Goal: Task Accomplishment & Management: Manage account settings

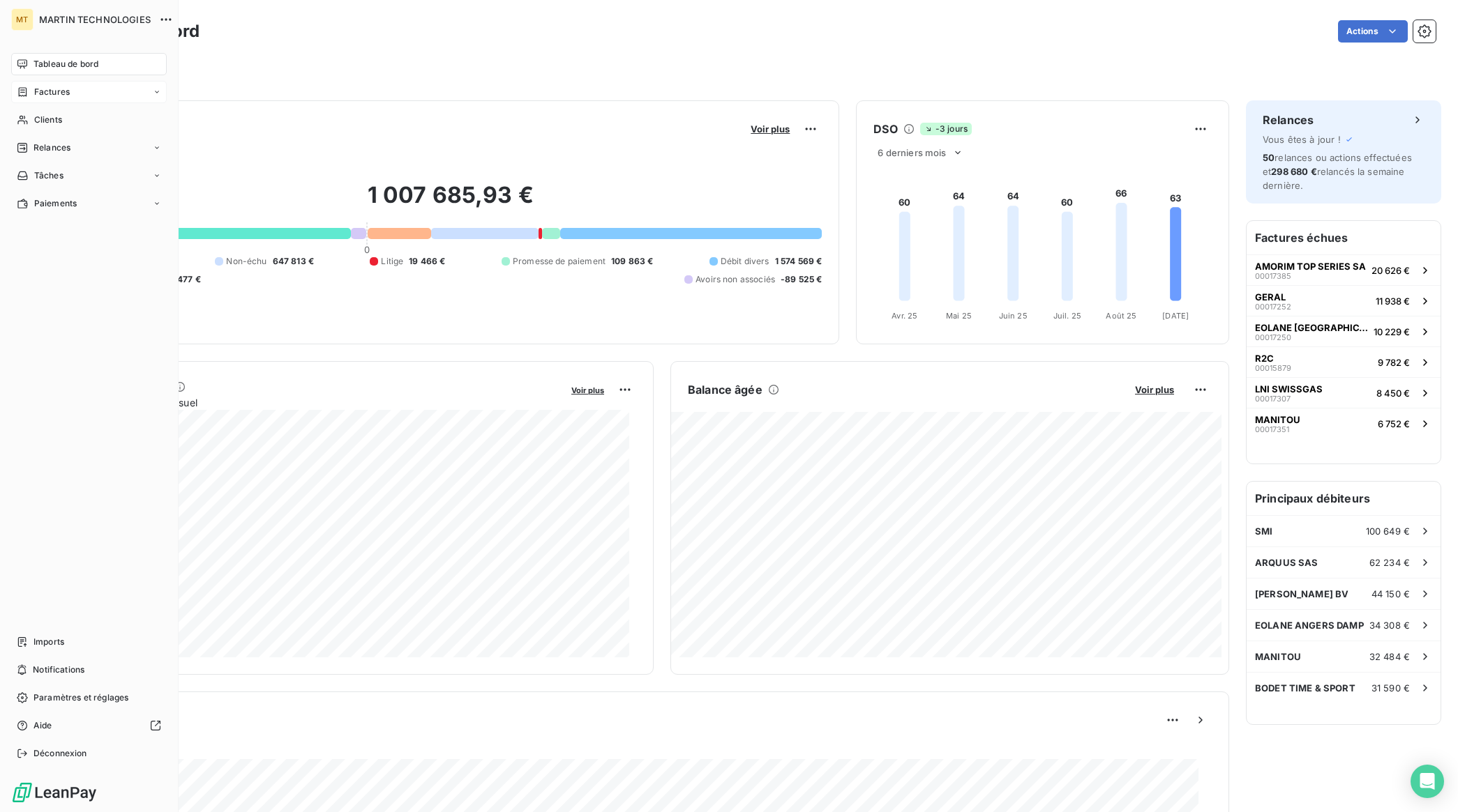
click at [64, 95] on span "Factures" at bounding box center [52, 92] width 36 height 13
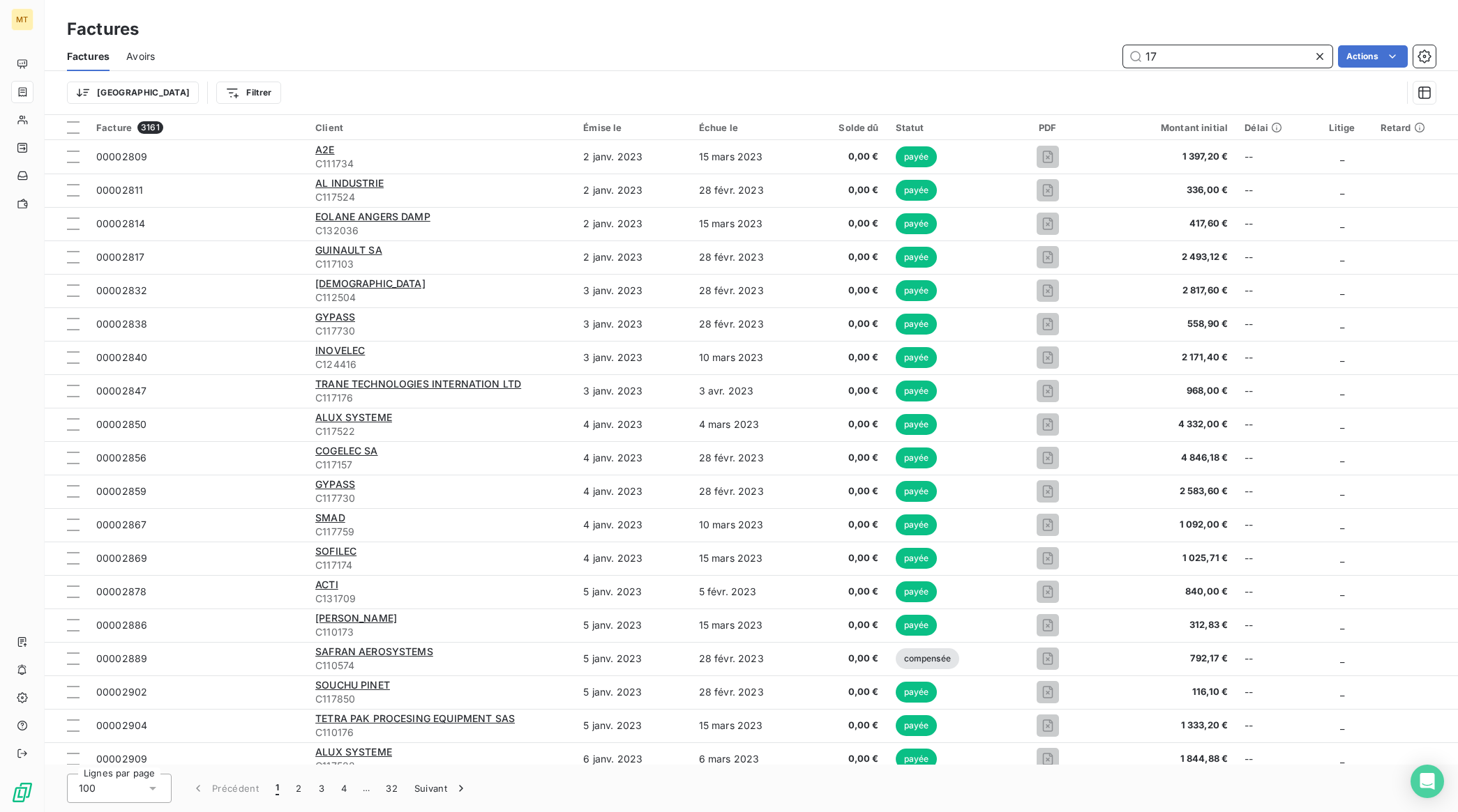
click at [1265, 62] on input "17" at bounding box center [1228, 57] width 209 height 23
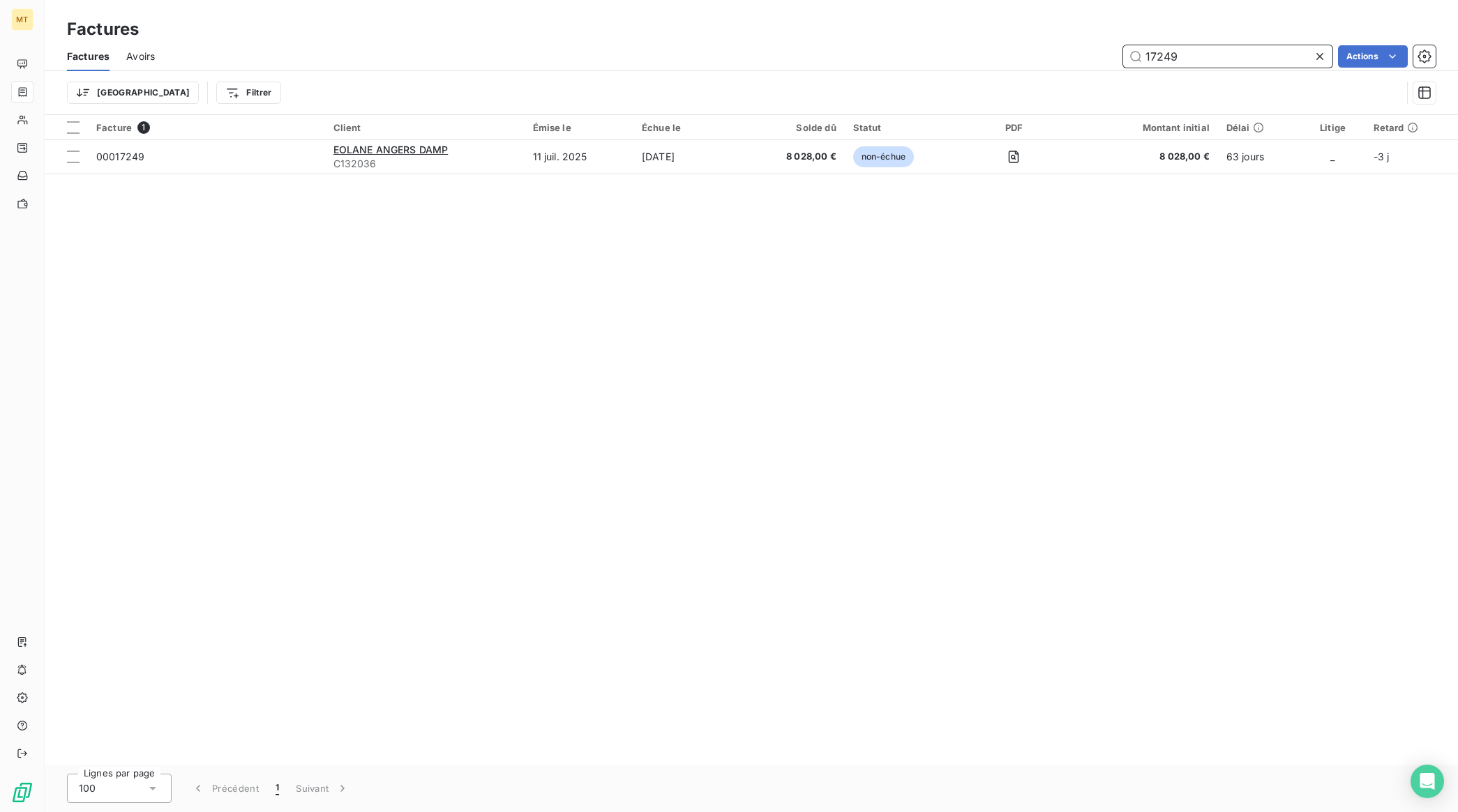
type input "17249"
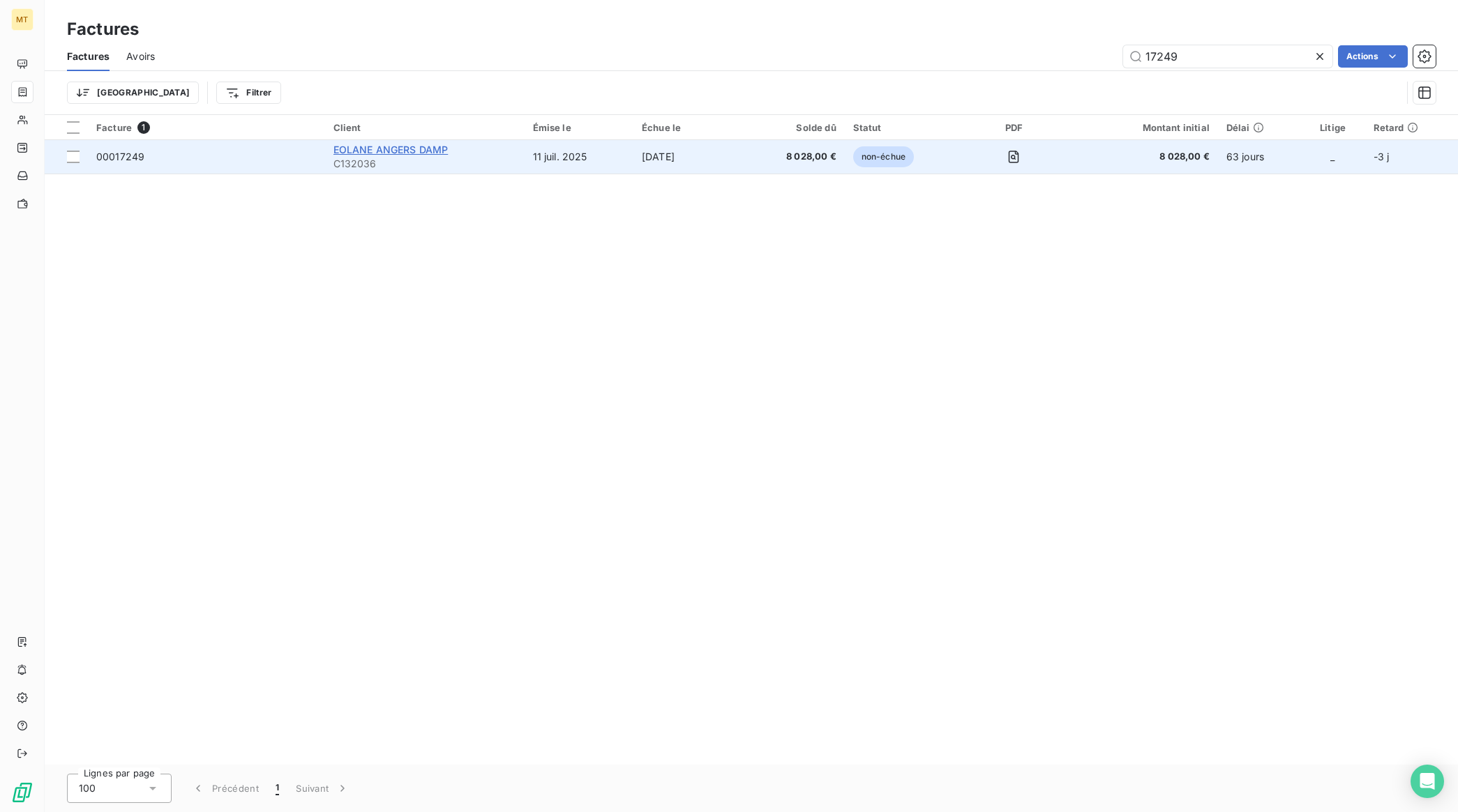
click at [356, 150] on span "EOLANE ANGERS DAMP" at bounding box center [391, 150] width 115 height 12
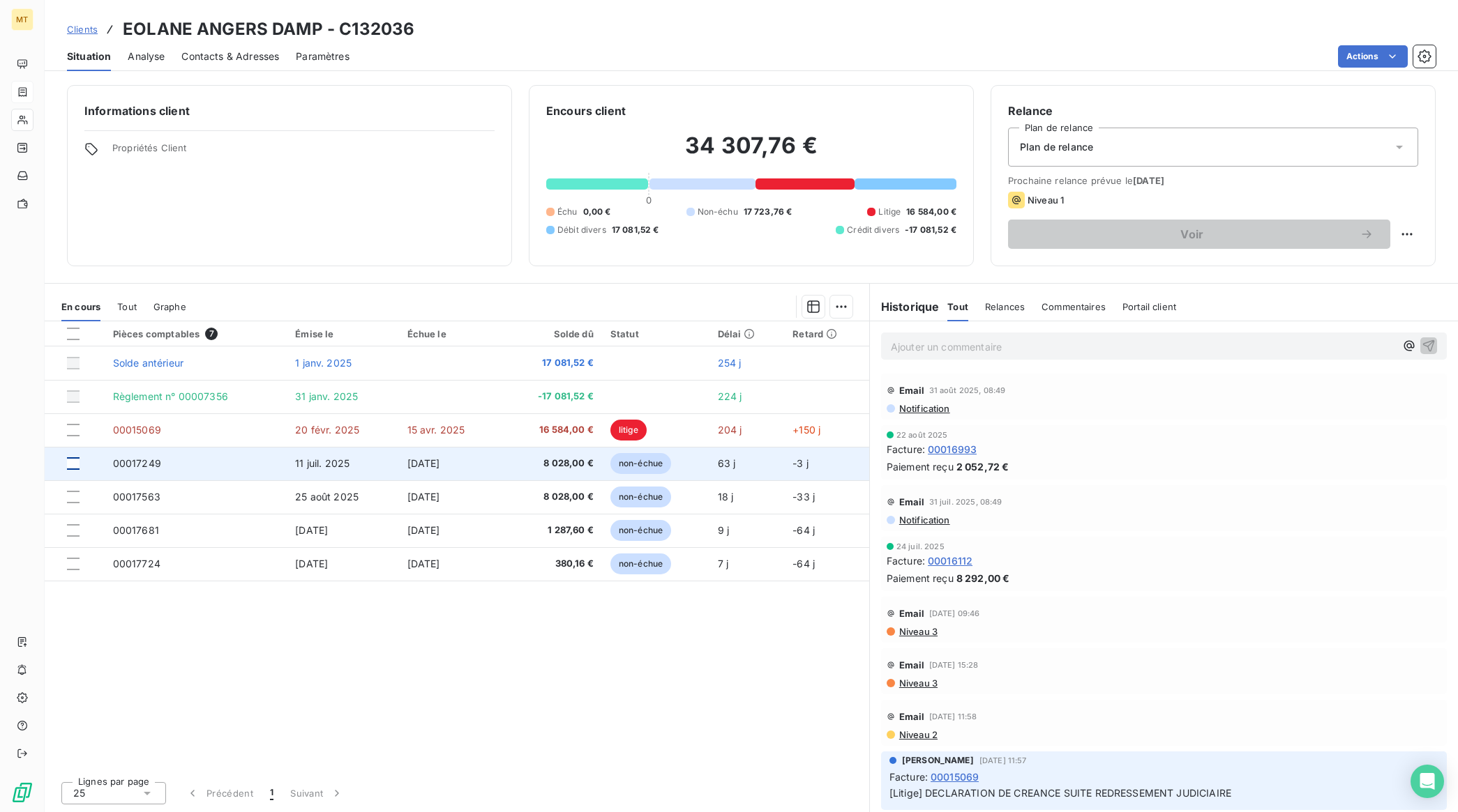
click at [69, 462] on div at bounding box center [73, 463] width 13 height 13
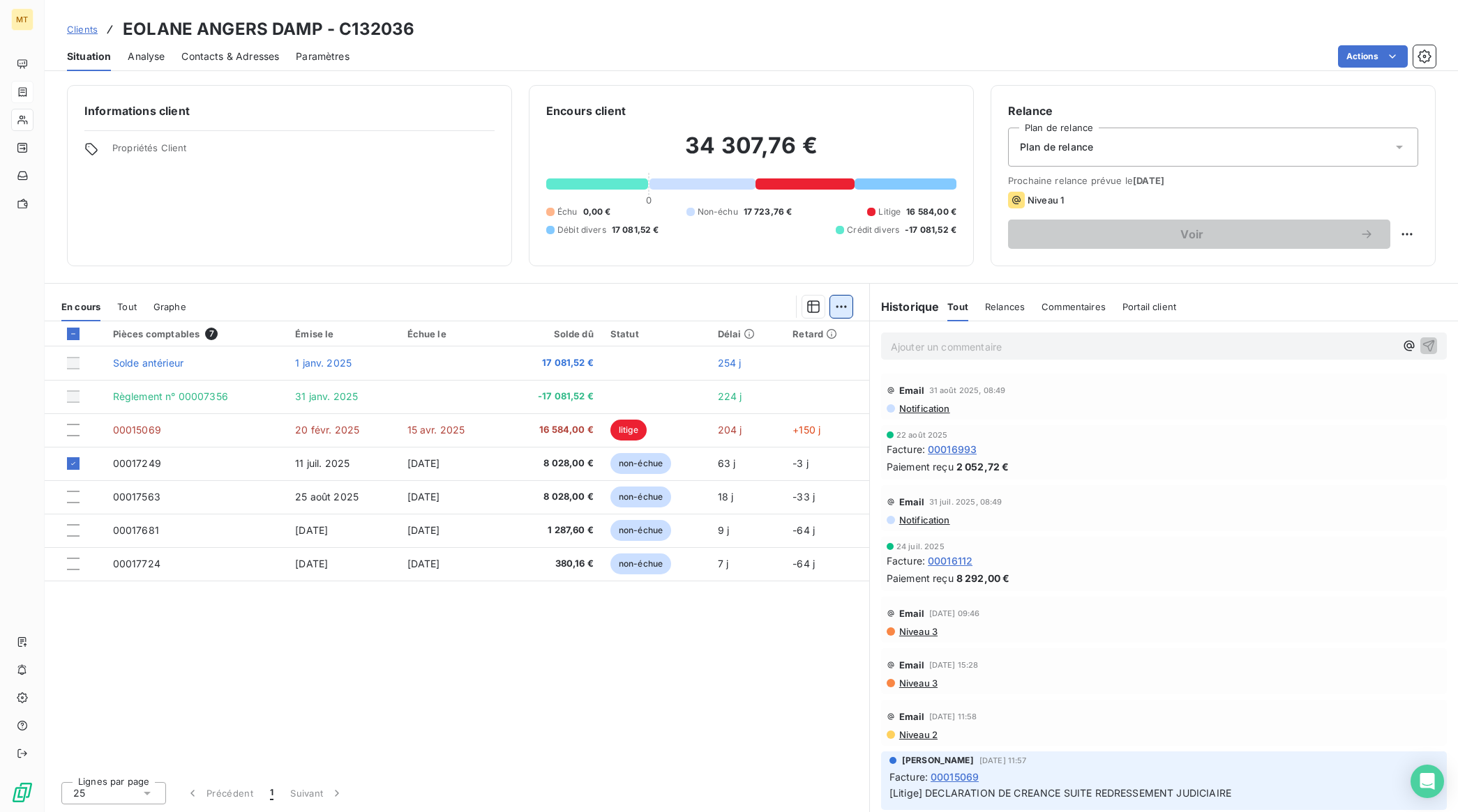
click at [850, 304] on html "MT Clients EOLANE ANGERS DAMP - C132036 Situation Analyse Contacts & Adresses P…" at bounding box center [729, 406] width 1458 height 812
click at [766, 360] on div "Ajouter une promesse de paiement (1 facture)" at bounding box center [722, 363] width 246 height 23
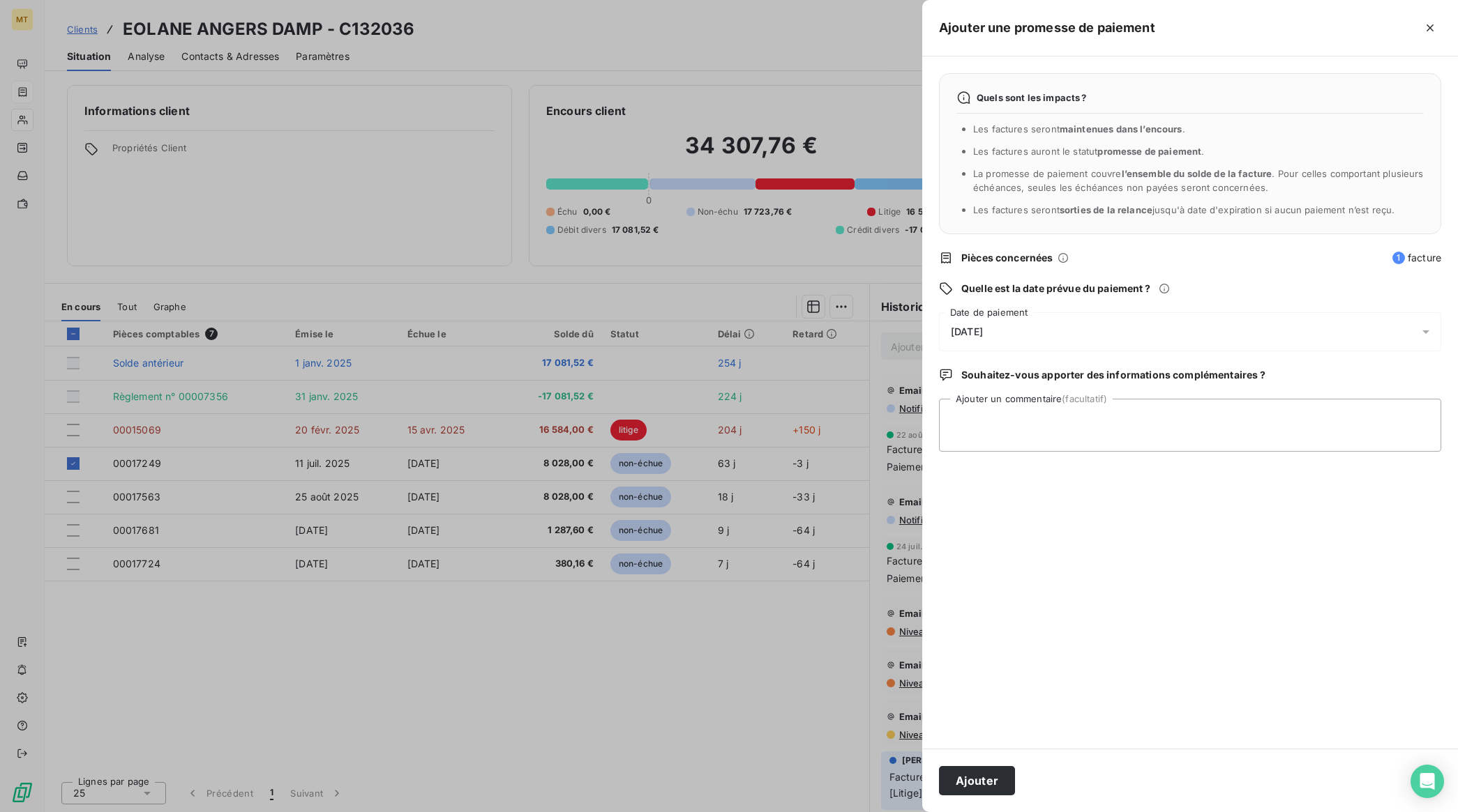
click at [1025, 318] on div "[DATE]" at bounding box center [1190, 331] width 502 height 39
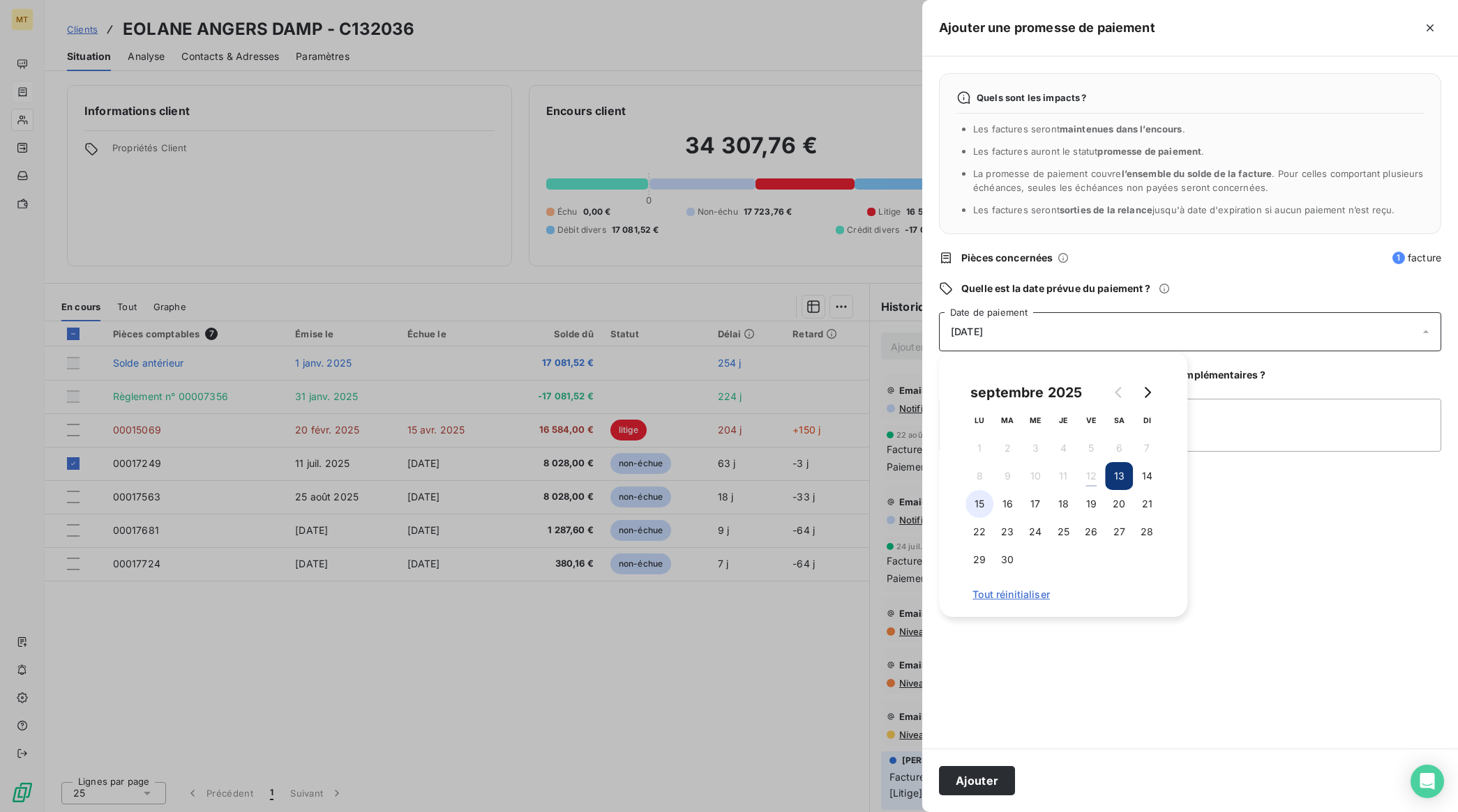
click at [979, 509] on button "15" at bounding box center [980, 505] width 28 height 28
click at [963, 789] on button "Ajouter" at bounding box center [977, 781] width 76 height 30
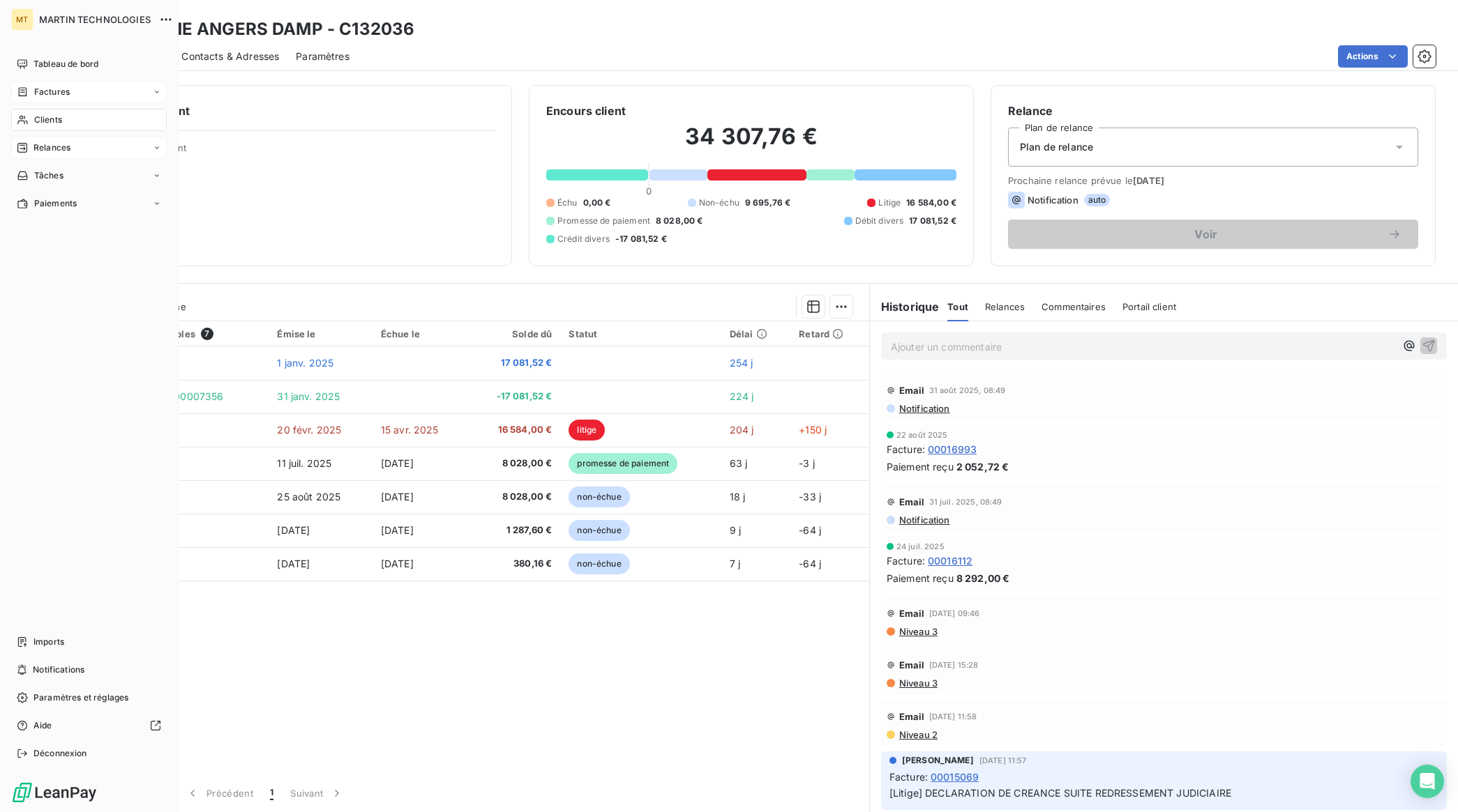
click at [61, 154] on span "Relances" at bounding box center [52, 148] width 37 height 13
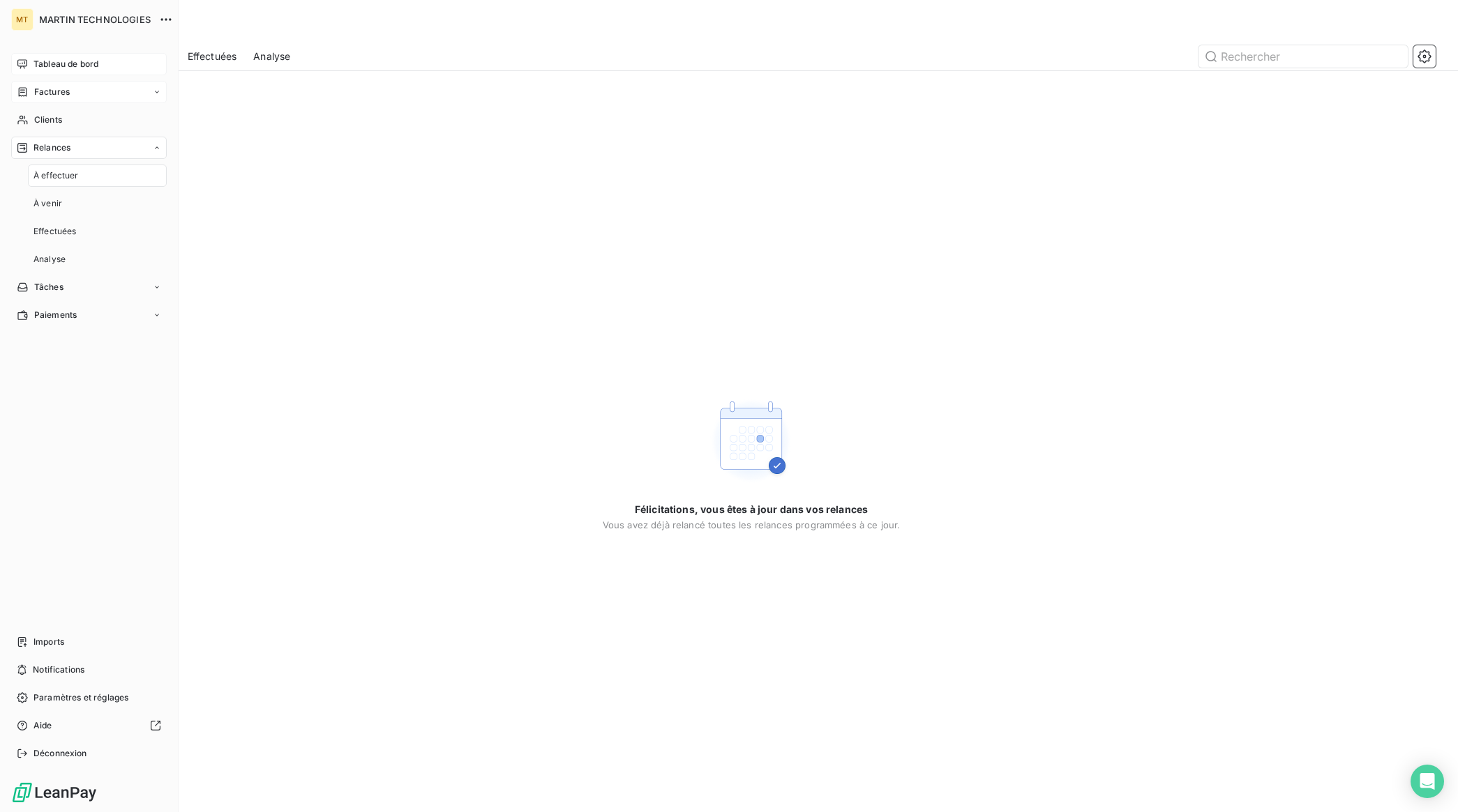
click at [74, 60] on span "Tableau de bord" at bounding box center [65, 63] width 64 height 13
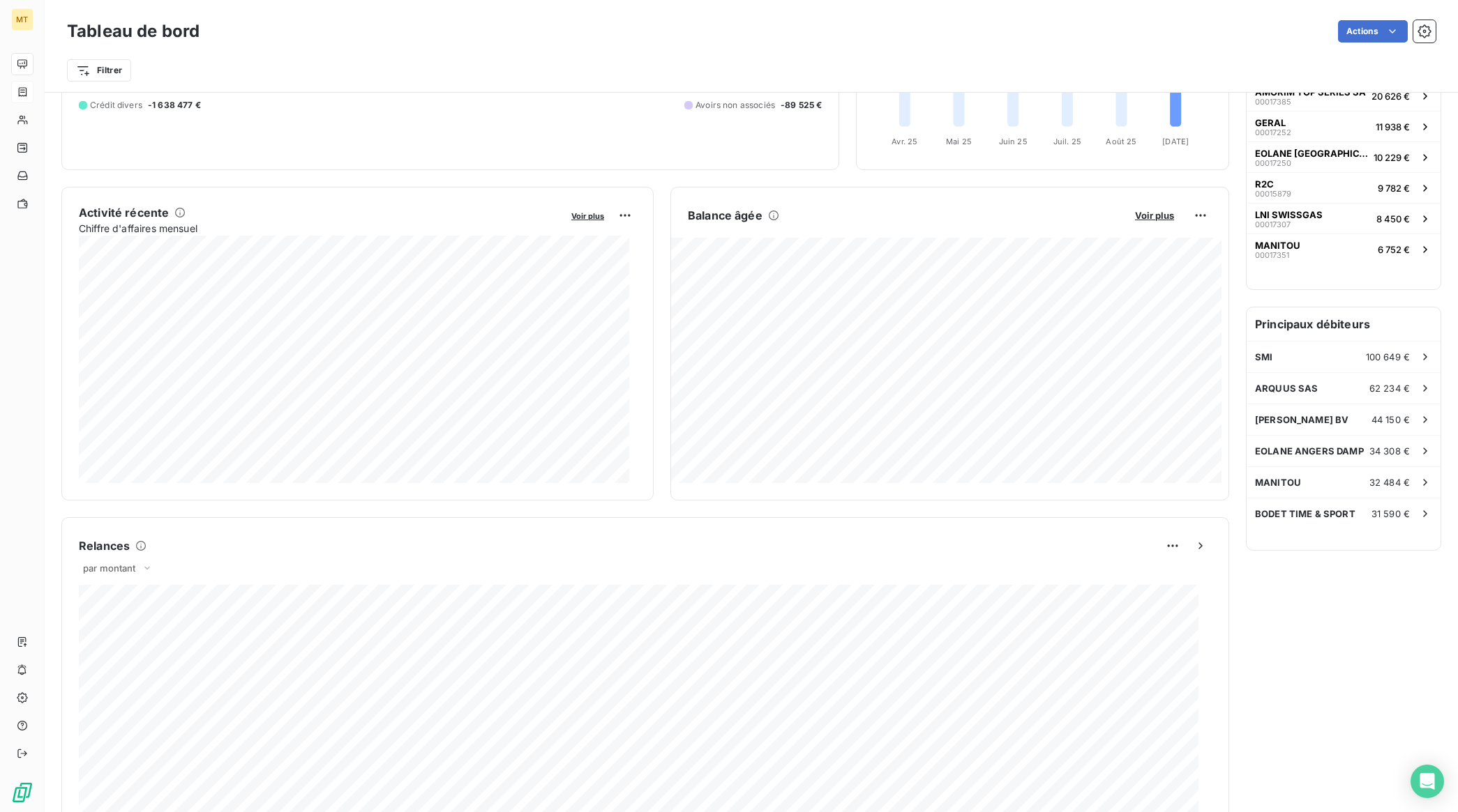
scroll to position [88, 0]
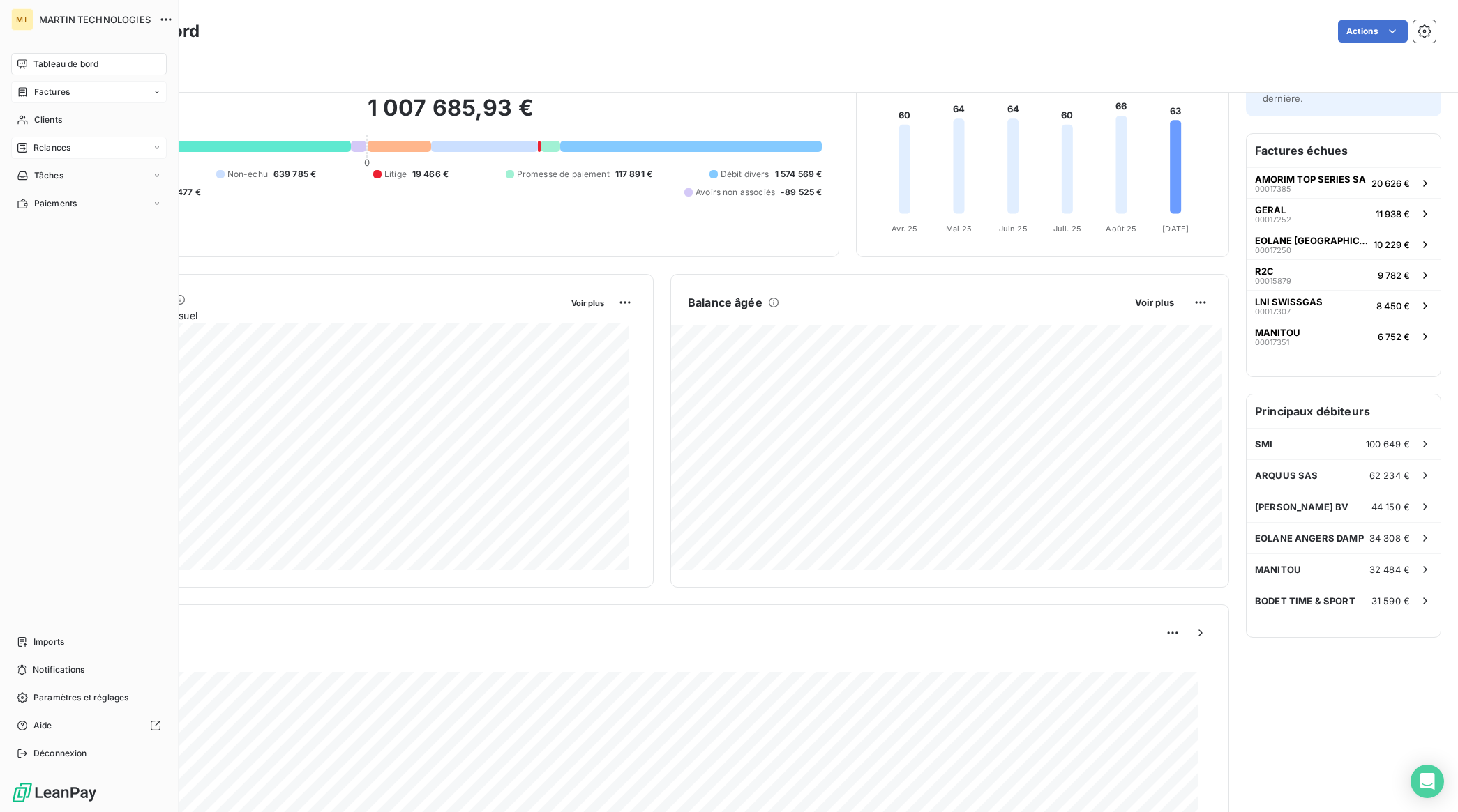
click at [35, 148] on span "Relances" at bounding box center [52, 148] width 37 height 13
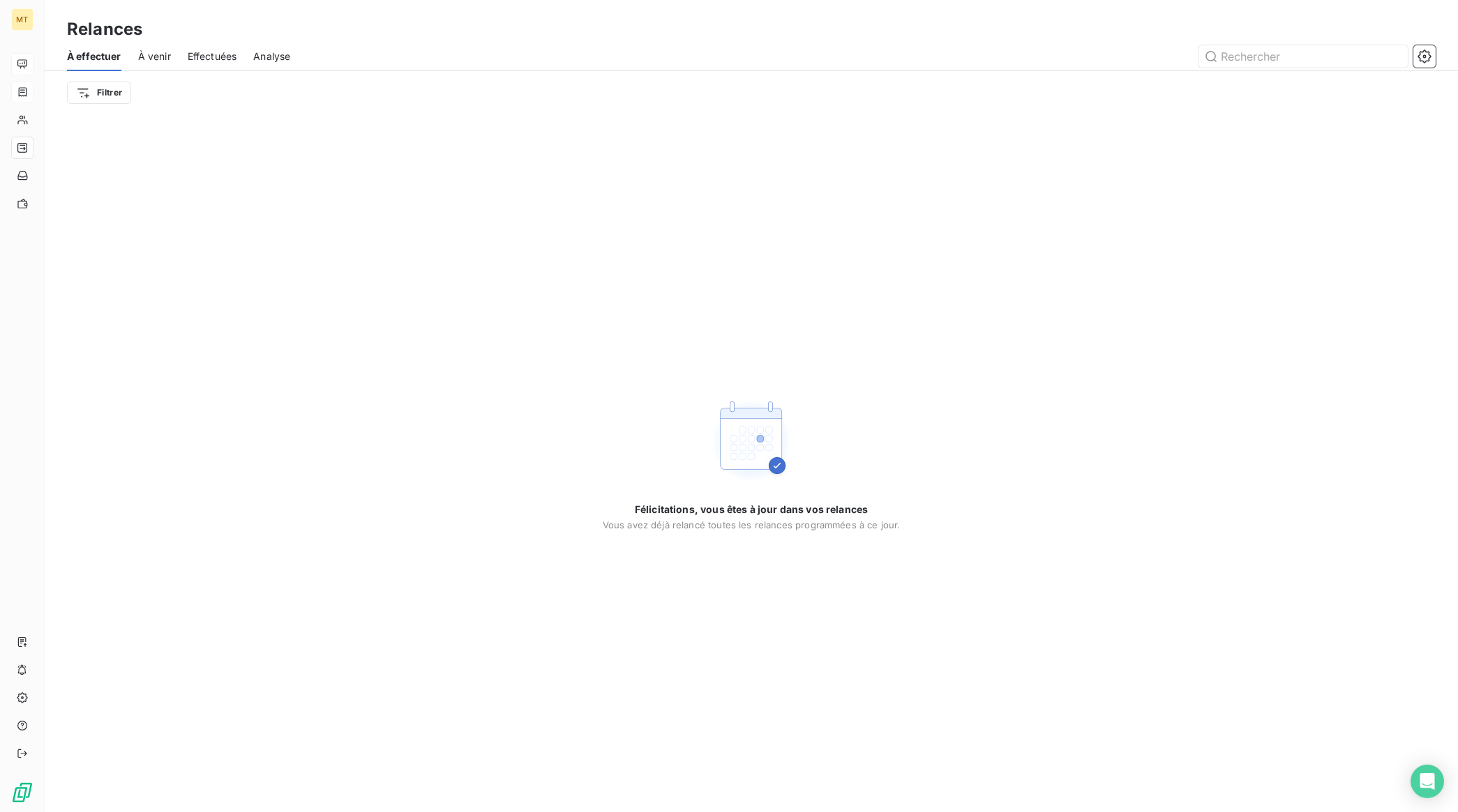
click at [274, 55] on span "Analyse" at bounding box center [271, 57] width 37 height 14
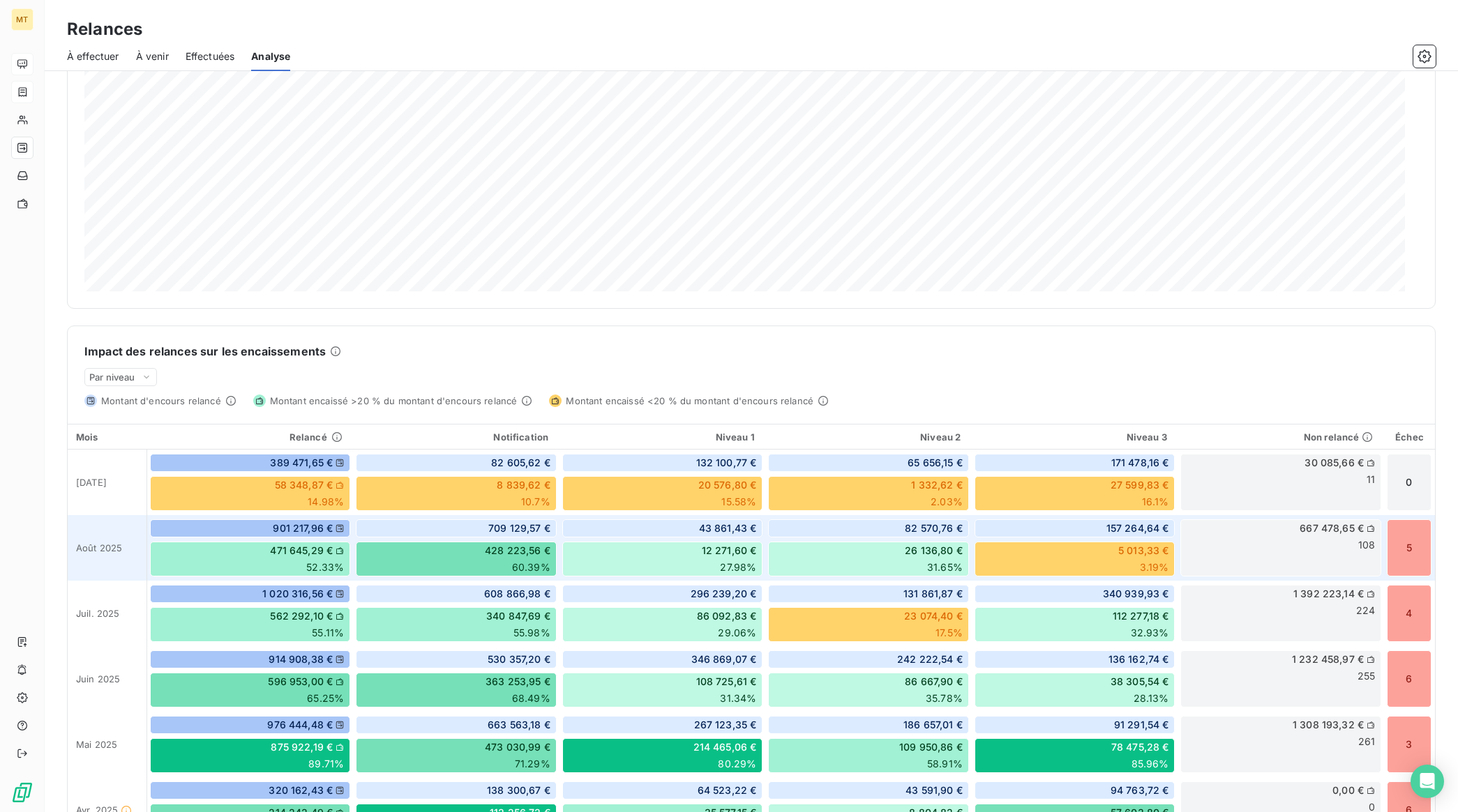
scroll to position [174, 0]
